Goal: Download file/media

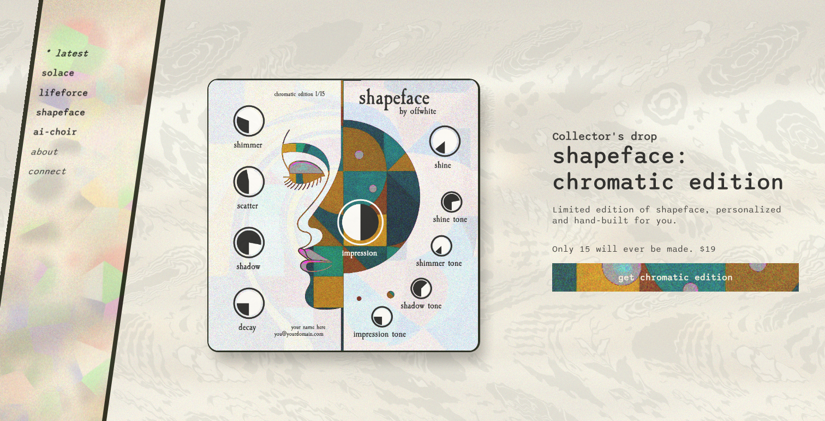
click at [51, 137] on button "ai-choir" at bounding box center [55, 132] width 45 height 11
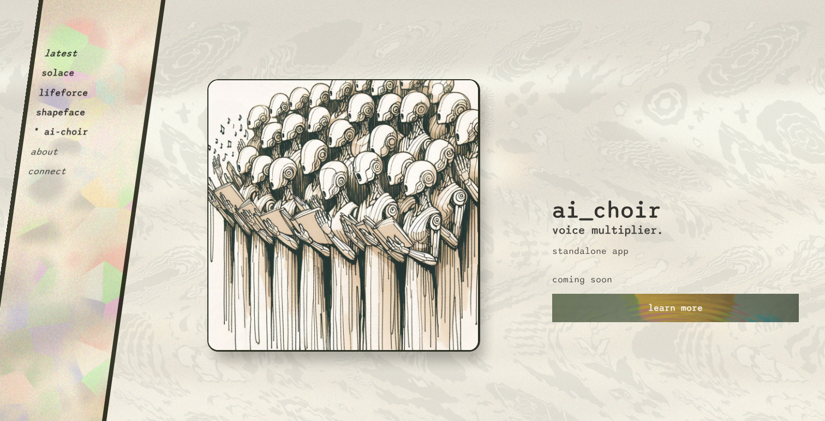
drag, startPoint x: 350, startPoint y: 141, endPoint x: 145, endPoint y: 55, distance: 222.8
click at [57, 115] on button "shapeface" at bounding box center [60, 112] width 51 height 11
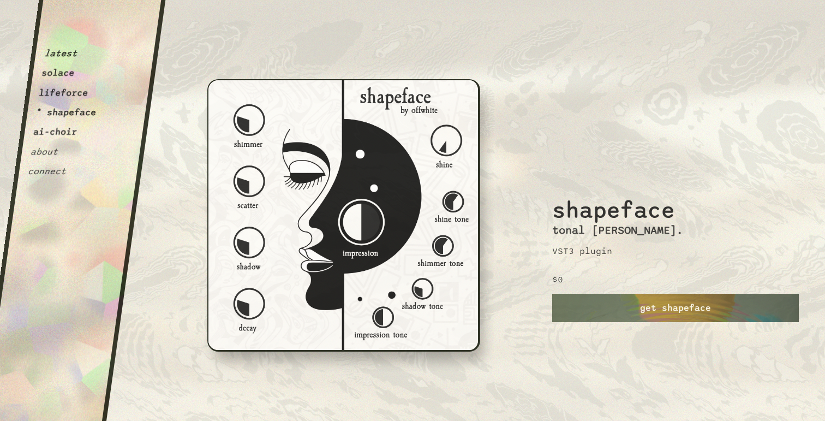
click at [71, 76] on button "solace" at bounding box center [58, 73] width 34 height 11
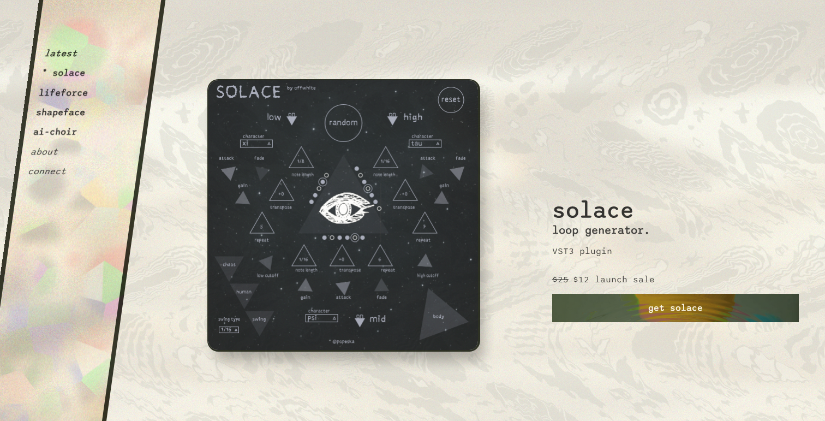
click at [596, 300] on link "get solace" at bounding box center [675, 308] width 247 height 28
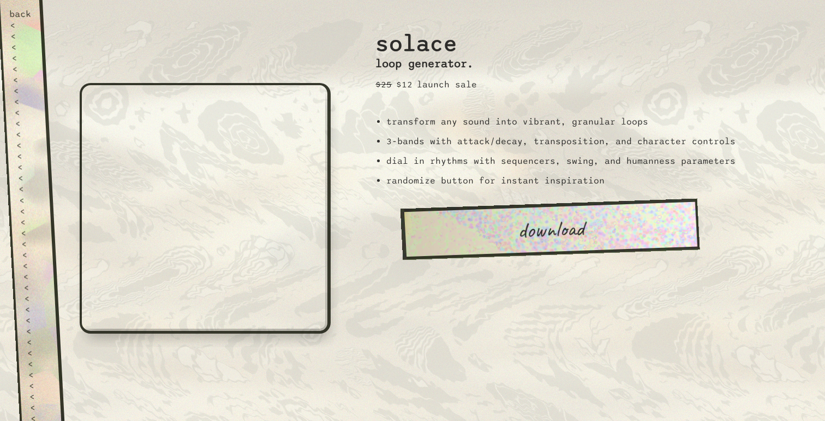
click at [573, 243] on link "download" at bounding box center [551, 228] width 300 height 61
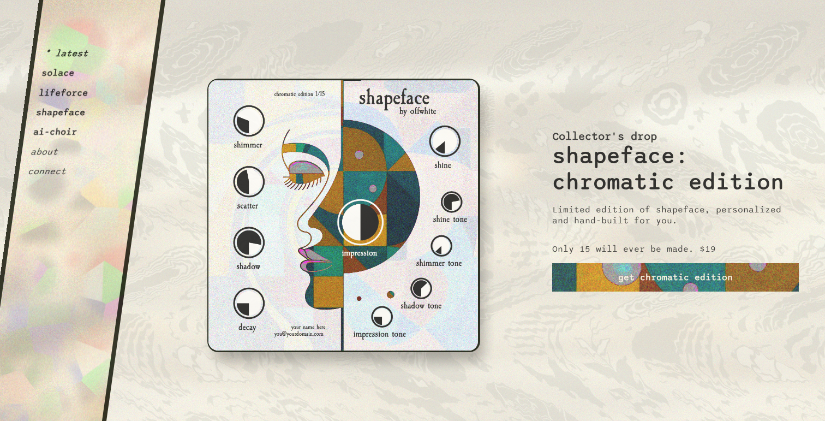
drag, startPoint x: 315, startPoint y: 189, endPoint x: 289, endPoint y: 182, distance: 27.7
click at [289, 182] on img at bounding box center [343, 215] width 273 height 273
click at [71, 71] on button "solace" at bounding box center [58, 73] width 34 height 11
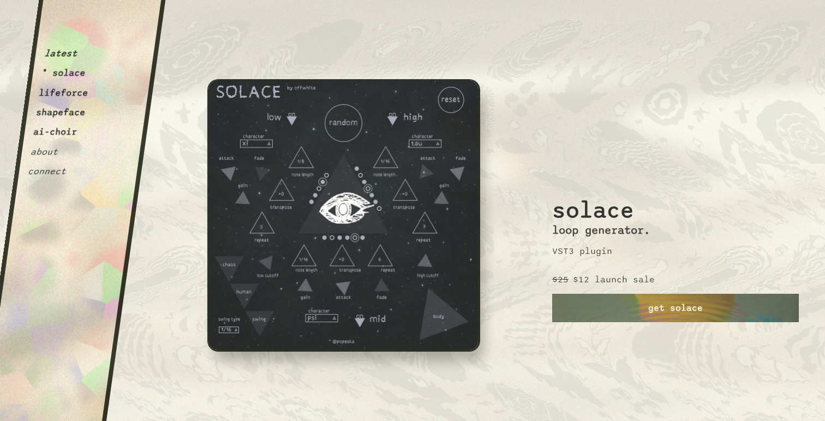
click at [71, 56] on button "latest" at bounding box center [61, 53] width 34 height 11
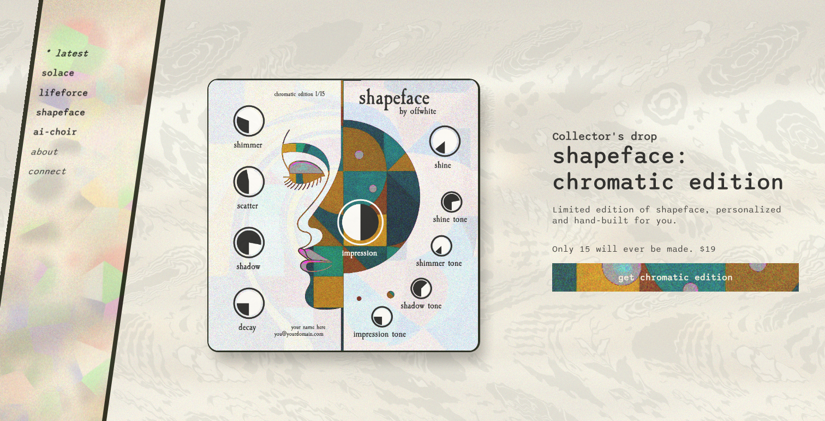
click at [68, 73] on button "solace" at bounding box center [58, 73] width 34 height 11
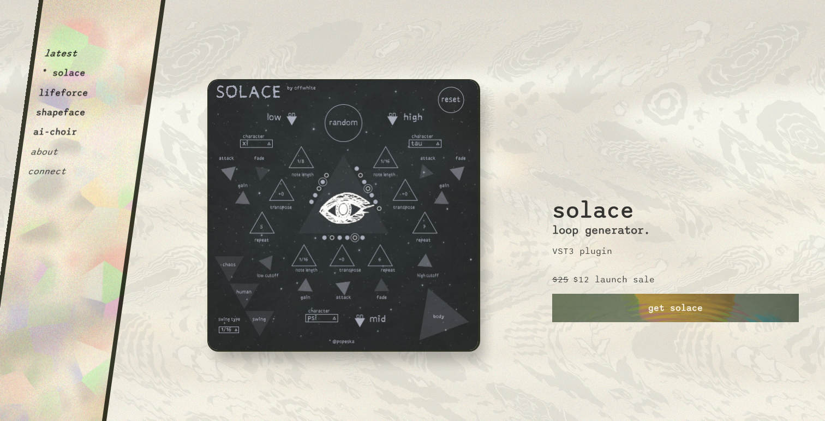
click at [64, 112] on button "shapeface" at bounding box center [60, 112] width 51 height 11
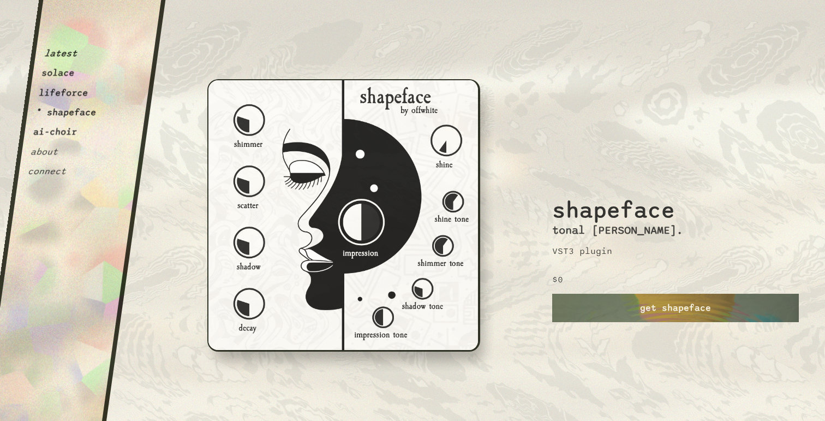
click at [67, 59] on button "latest" at bounding box center [61, 53] width 34 height 11
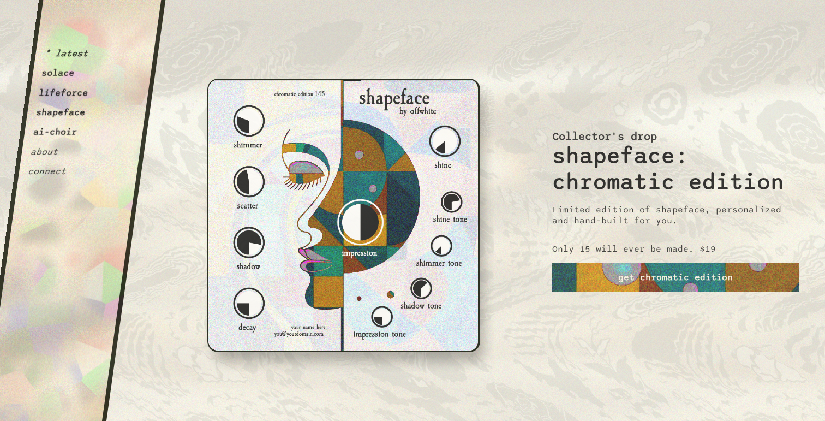
click at [65, 111] on button "shapeface" at bounding box center [60, 112] width 51 height 11
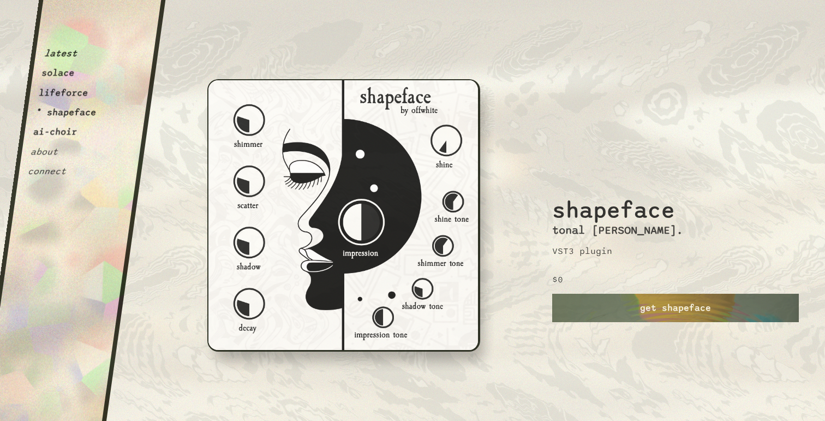
click at [67, 96] on button "lifeforce" at bounding box center [63, 92] width 51 height 11
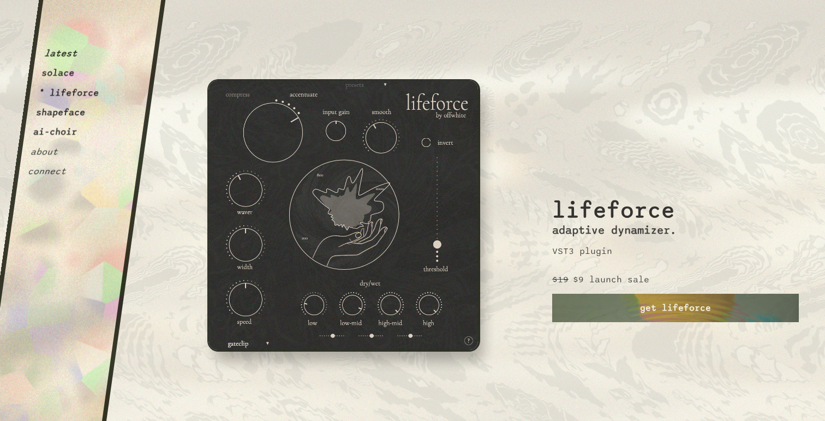
drag, startPoint x: 248, startPoint y: 168, endPoint x: 60, endPoint y: 166, distance: 188.3
click at [60, 166] on div "latest solace * lifeforce shapeface ai-choir about connect" at bounding box center [68, 93] width 83 height 168
click at [49, 170] on button "connect" at bounding box center [47, 171] width 40 height 11
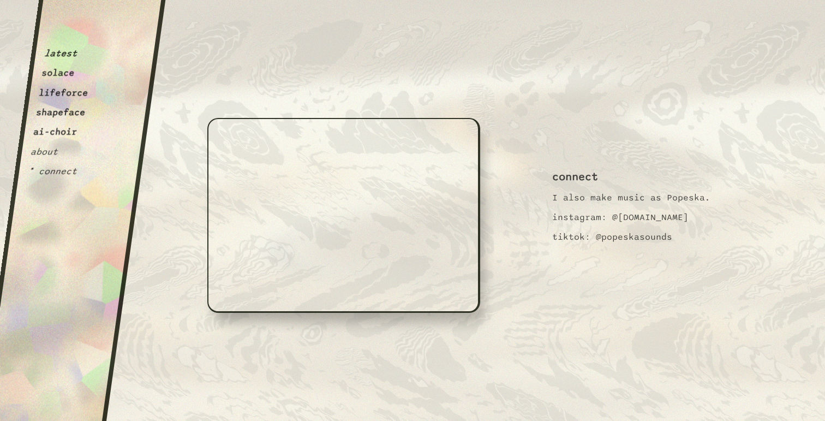
drag, startPoint x: 618, startPoint y: 218, endPoint x: 736, endPoint y: 216, distance: 117.9
click at [736, 216] on div "connect I also make music as Popeska. instagram: @the.offwhite.studio tiktok: @…" at bounding box center [675, 210] width 247 height 421
copy p "the.offwhite.studio"
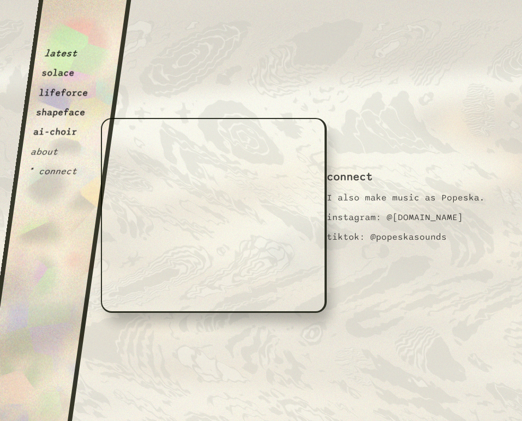
click at [77, 92] on button "lifeforce" at bounding box center [63, 92] width 51 height 11
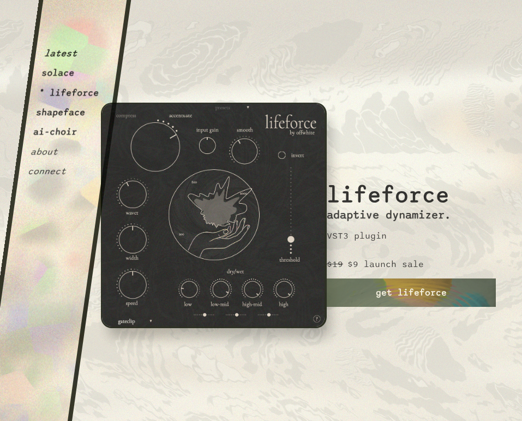
click at [75, 111] on button "shapeface" at bounding box center [60, 112] width 51 height 11
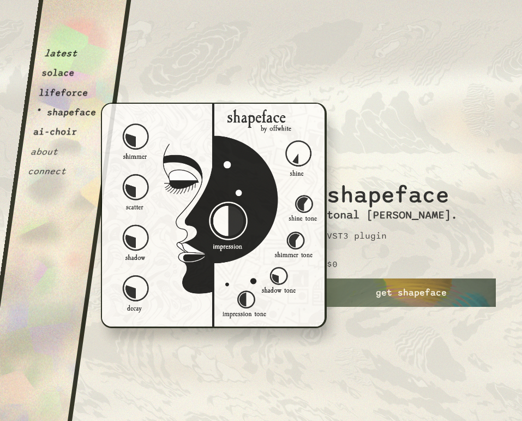
click at [75, 98] on button "lifeforce" at bounding box center [63, 92] width 51 height 11
